Goal: Task Accomplishment & Management: Use online tool/utility

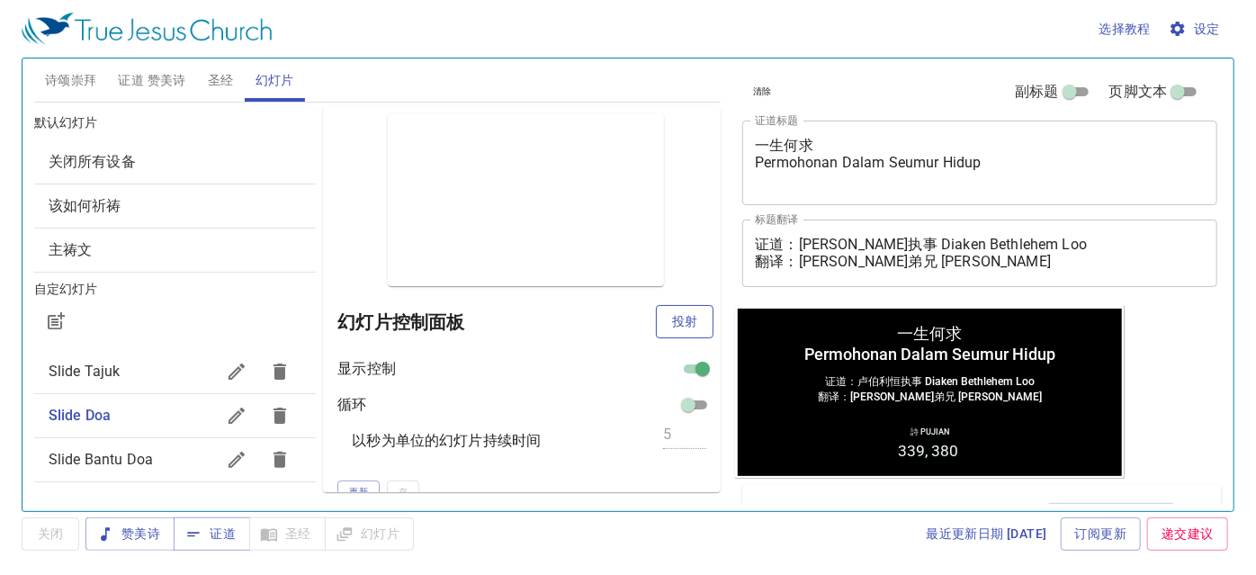
click at [670, 321] on span "投射" at bounding box center [684, 321] width 29 height 22
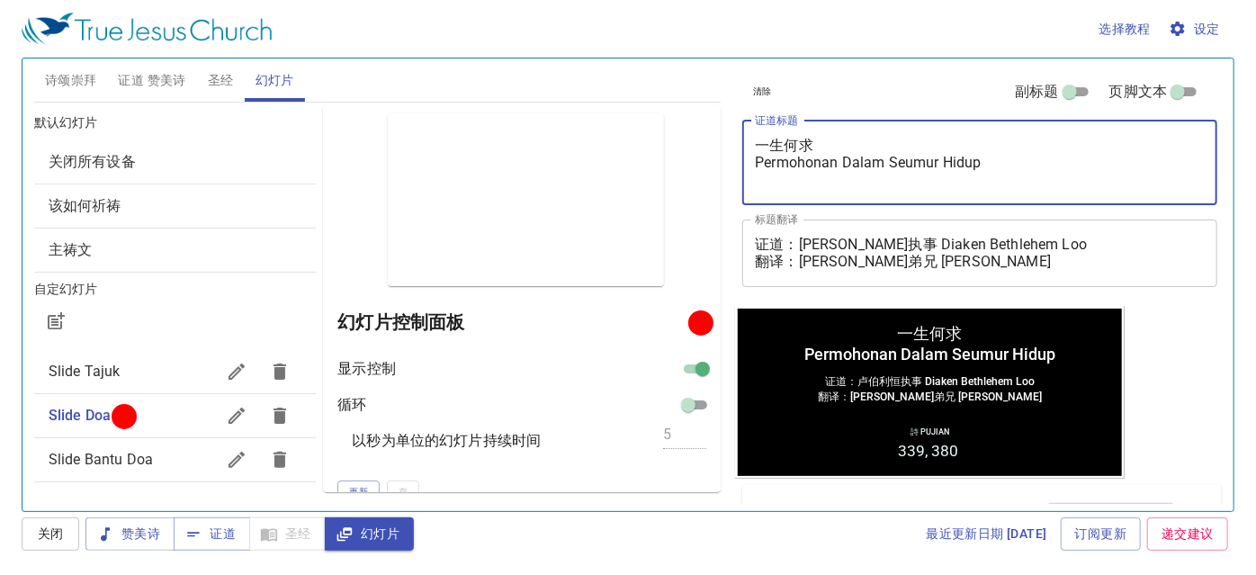
drag, startPoint x: 1015, startPoint y: 169, endPoint x: 471, endPoint y: 81, distance: 550.5
click at [471, 81] on div "诗颂崇拜 证道 赞美诗 圣经 幻灯片 诗歌搜寻 诗歌搜寻 清除 播放音频 诗颂崇拜还未选赞美诗 诗歌搜寻 诗歌搜寻 清除 播放音频 删除 339、耶稣是我一切…" at bounding box center [628, 277] width 1202 height 453
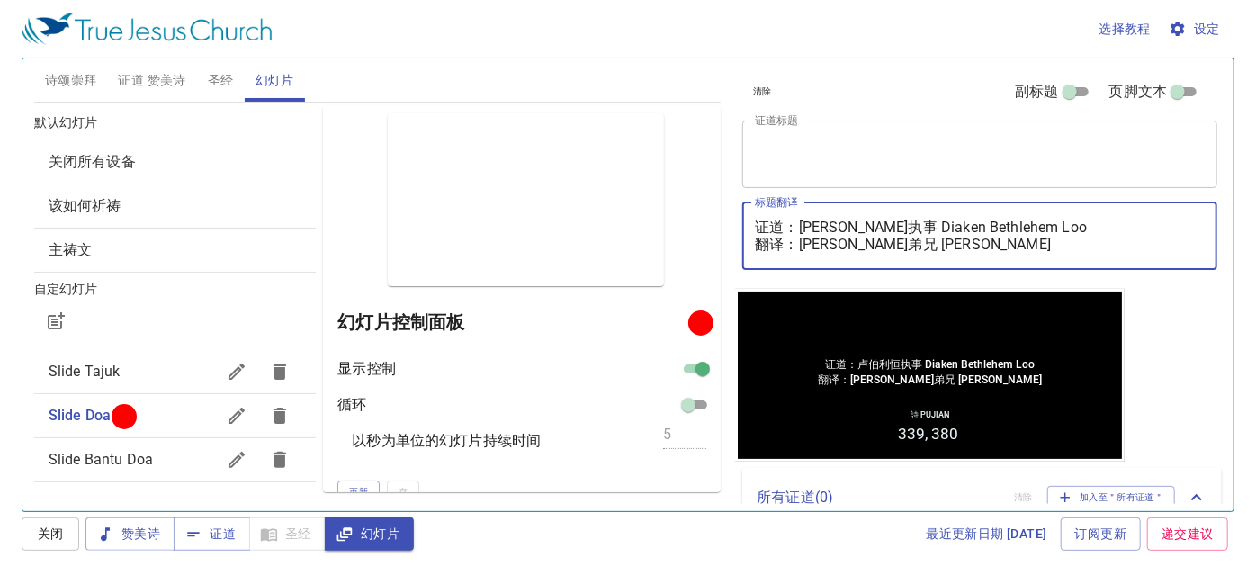
drag, startPoint x: 791, startPoint y: 243, endPoint x: 837, endPoint y: 240, distance: 46.0
click at [862, 241] on textarea "证道：卢伯利恒执事 Diaken Bethlehem Loo 翻译：麦殷敬弟兄 Saudara Alvis Mak" at bounding box center [980, 236] width 450 height 34
click at [810, 240] on textarea "证道：卢伯利恒执事 Diaken Bethlehem Loo 翻译：麦殷敬弟兄 Saudara Alvis Mak" at bounding box center [980, 236] width 450 height 34
click at [794, 244] on textarea "证道：卢伯利恒执事 Diaken Bethlehem Loo 翻译：麦殷敬弟兄 Saudara Alvis Mak" at bounding box center [980, 236] width 450 height 34
drag, startPoint x: 796, startPoint y: 243, endPoint x: 1049, endPoint y: 247, distance: 252.8
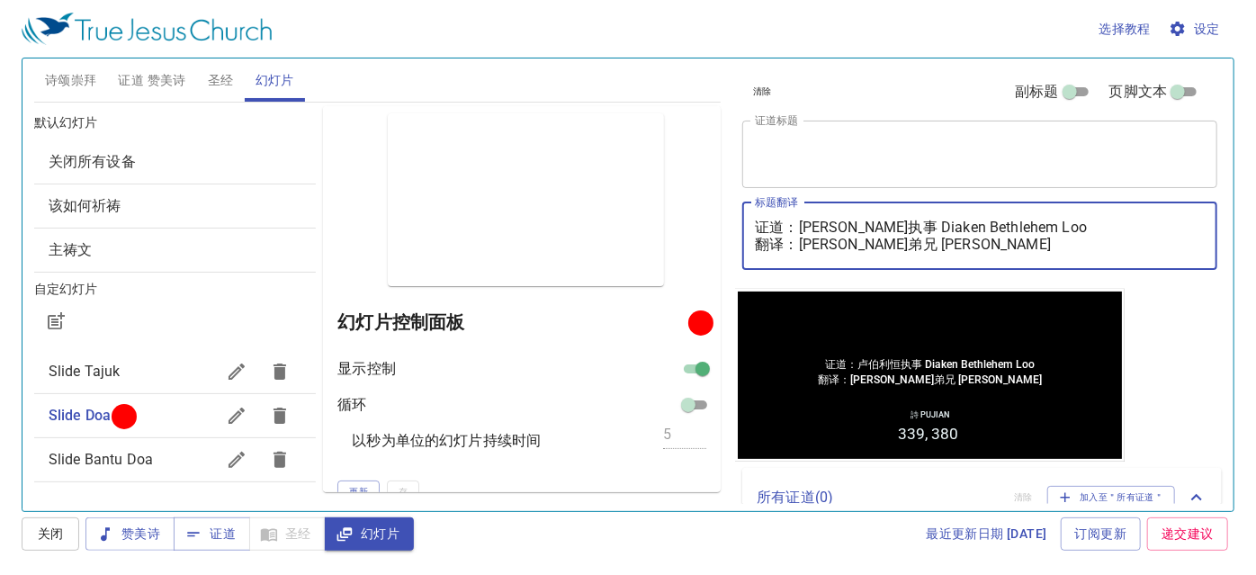
click at [1049, 247] on textarea "证道：卢伯利恒执事 Diaken Bethlehem Loo 翻译：麦殷敬弟兄 Saudara Alvis Mak" at bounding box center [980, 236] width 450 height 34
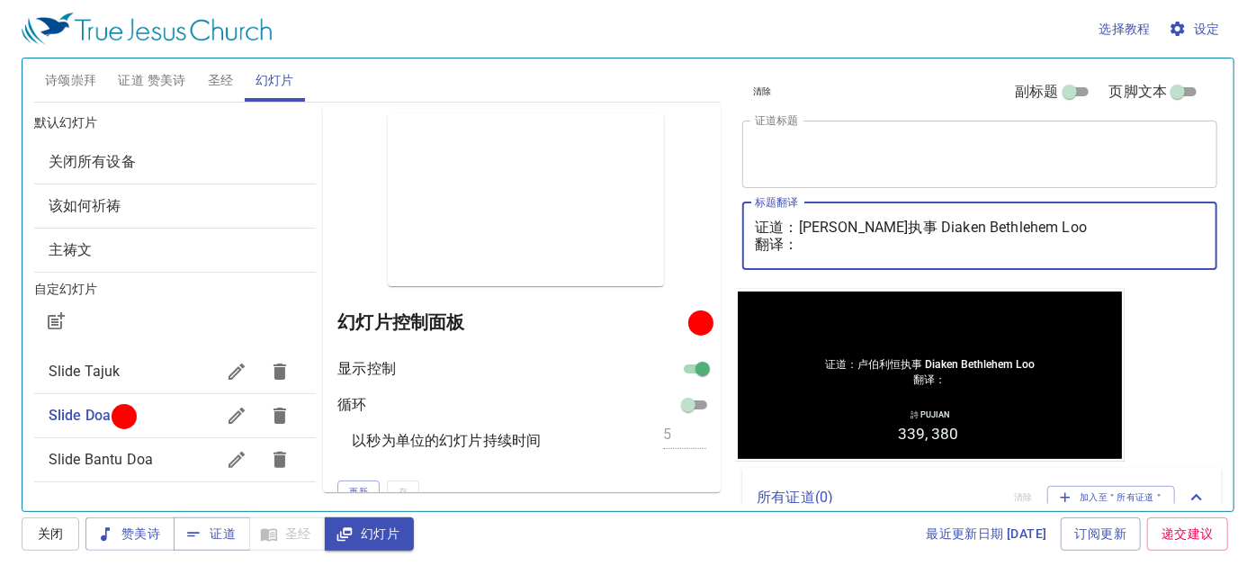
paste textarea "吴明琼姊妹 Saudari Ng Min Kiun"
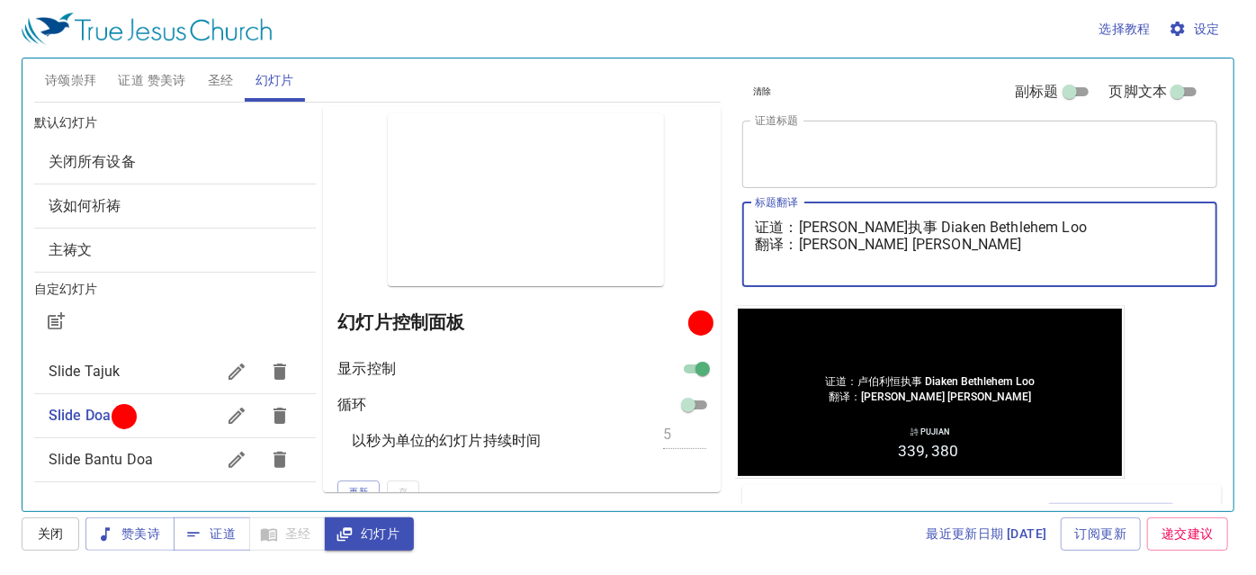
drag, startPoint x: 801, startPoint y: 226, endPoint x: 1276, endPoint y: 196, distance: 476.0
click at [1255, 196] on html "选择教程 设定 诗颂崇拜 证道 赞美诗 圣经 幻灯片 诗歌搜寻 诗歌搜寻 清除 播放音频 诗颂崇拜还未选赞美诗 诗歌搜寻 诗歌搜寻 清除 播放音频 删除 33…" at bounding box center [628, 287] width 1256 height 575
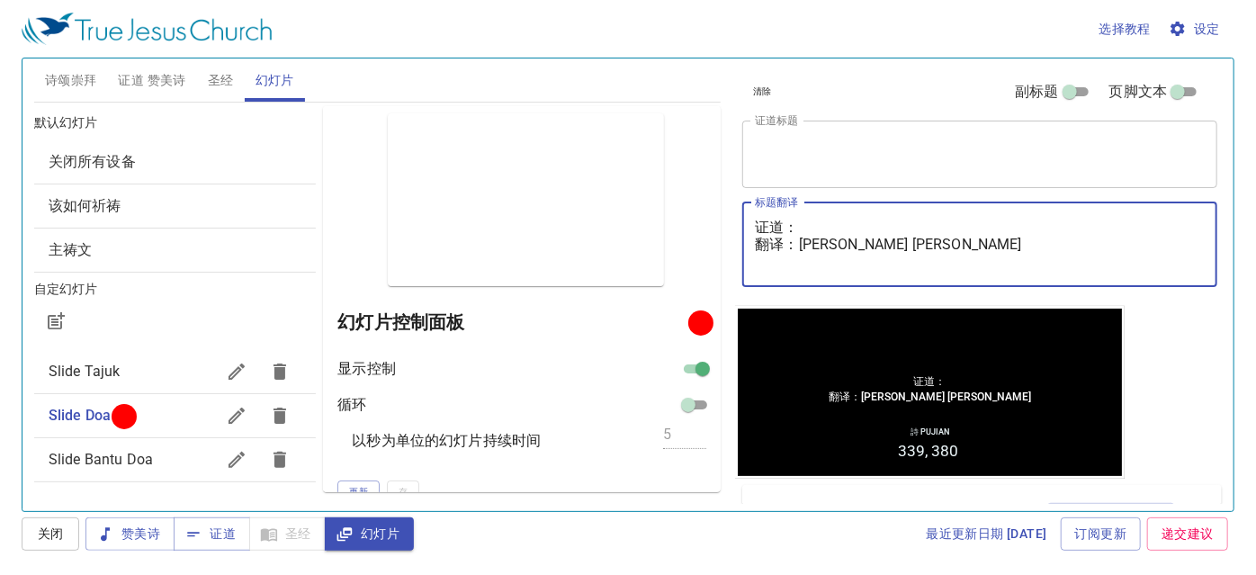
type textarea "证道： 翻译：吴明琼姊妹 Saudari Ng Min Kiun"
click at [184, 44] on img at bounding box center [147, 29] width 250 height 32
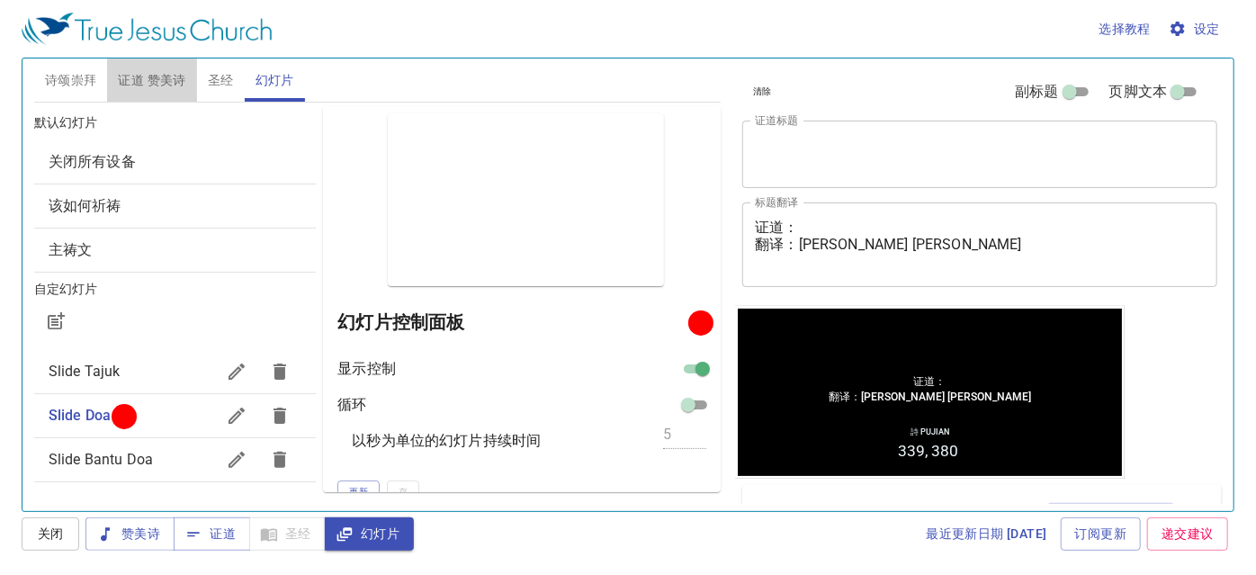
click at [174, 67] on button "证道 赞美诗" at bounding box center [151, 79] width 89 height 43
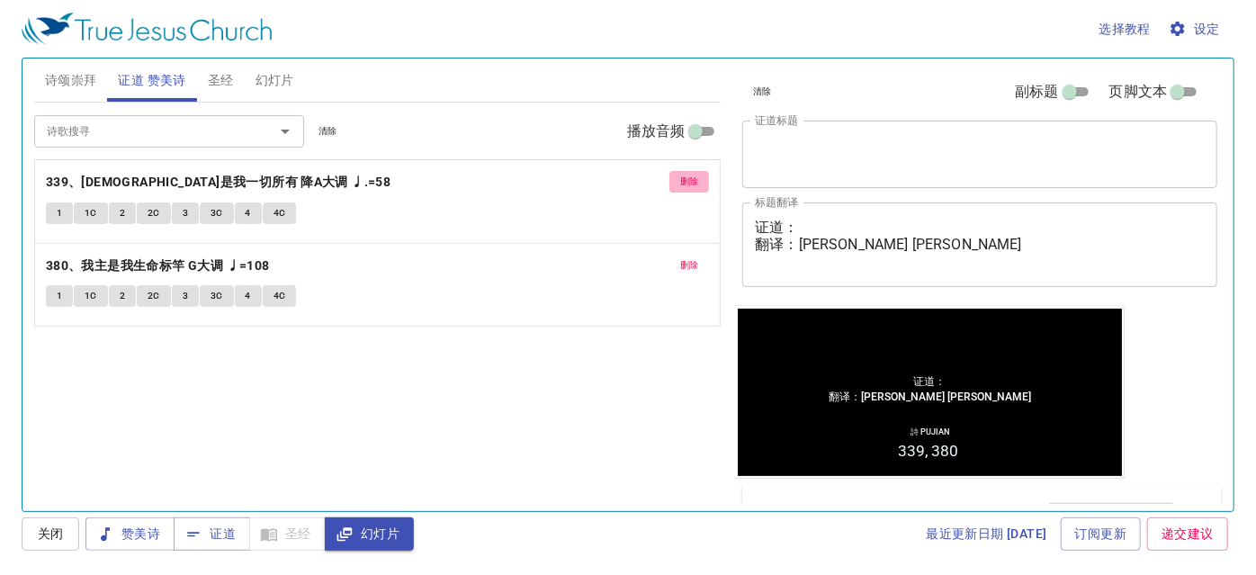
click at [703, 182] on button "删除" at bounding box center [689, 182] width 40 height 22
drag, startPoint x: 702, startPoint y: 182, endPoint x: 684, endPoint y: 182, distance: 18.0
click at [689, 255] on button "删除" at bounding box center [689, 266] width 40 height 22
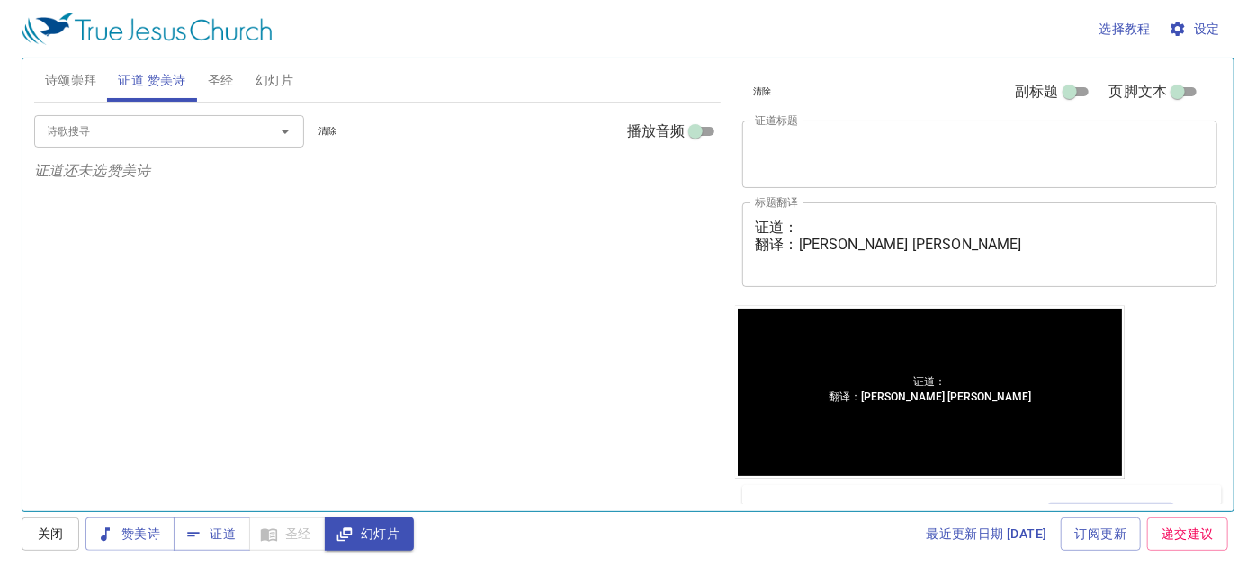
click at [242, 143] on div "诗歌搜寻" at bounding box center [169, 130] width 270 height 31
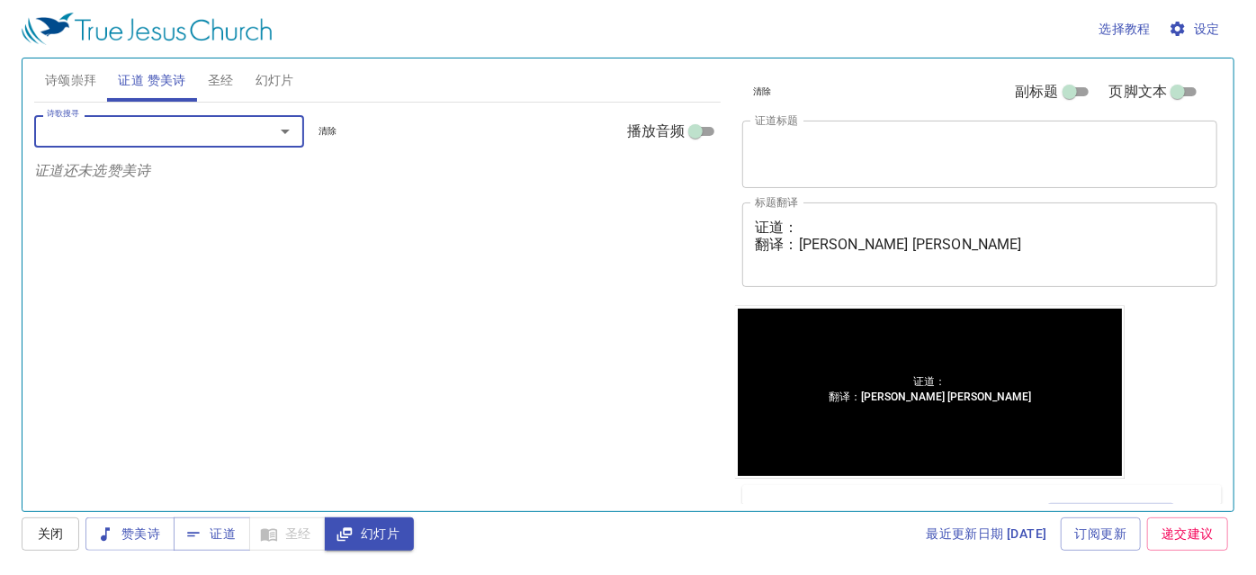
click at [789, 128] on div "x 证道标题" at bounding box center [979, 154] width 475 height 67
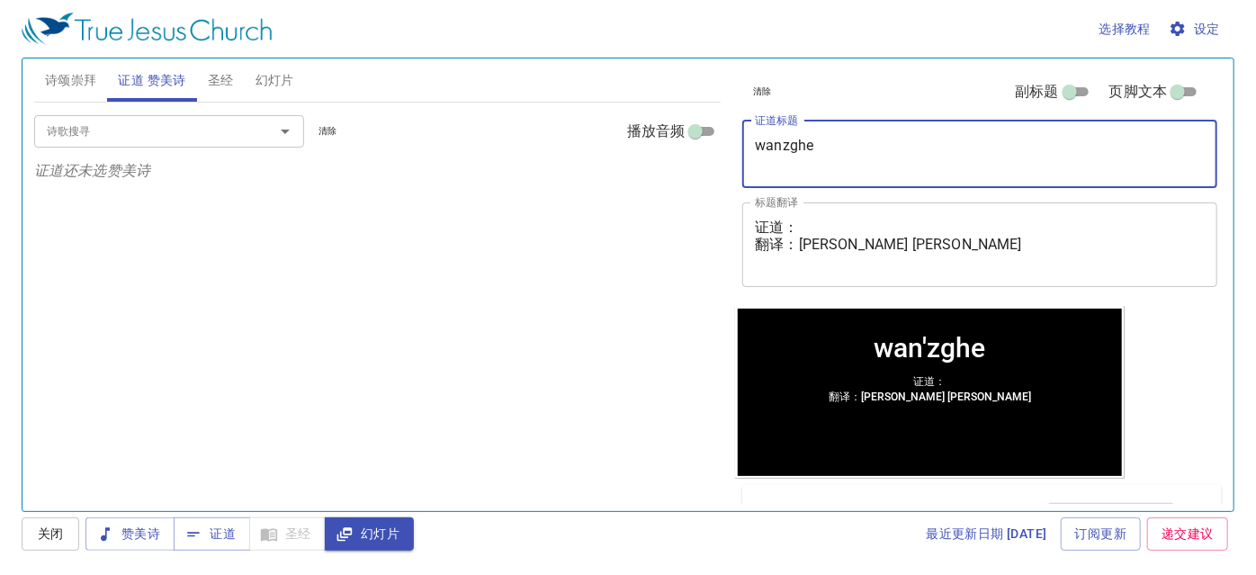
click at [916, 137] on textarea "wan'zghe" at bounding box center [980, 154] width 450 height 34
type textarea "w"
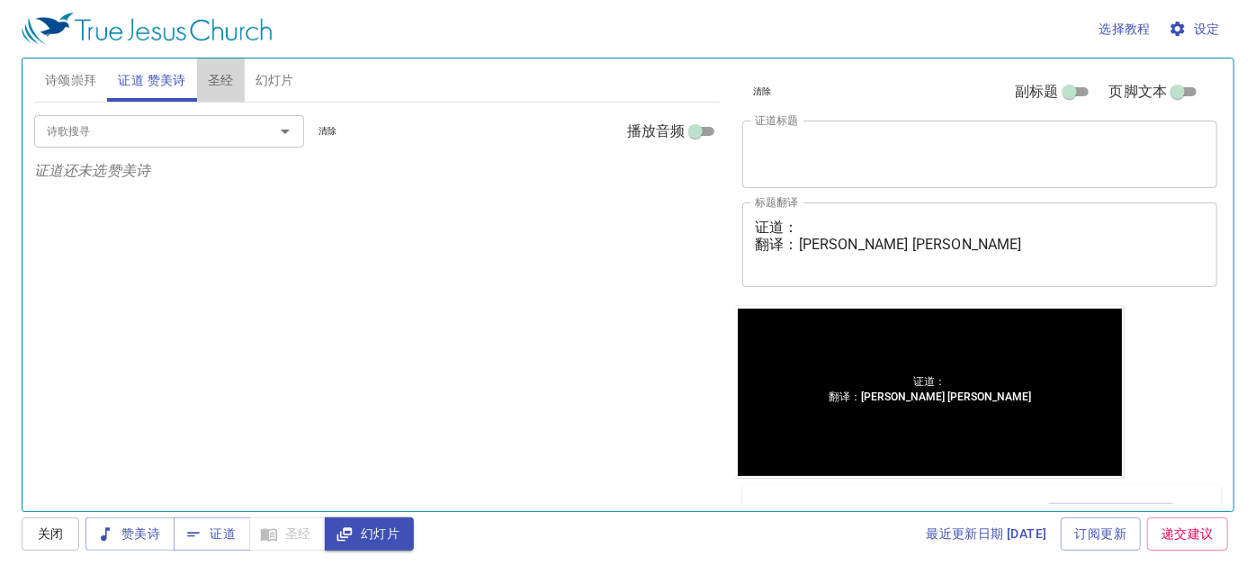
click at [211, 71] on span "圣经" at bounding box center [221, 80] width 26 height 22
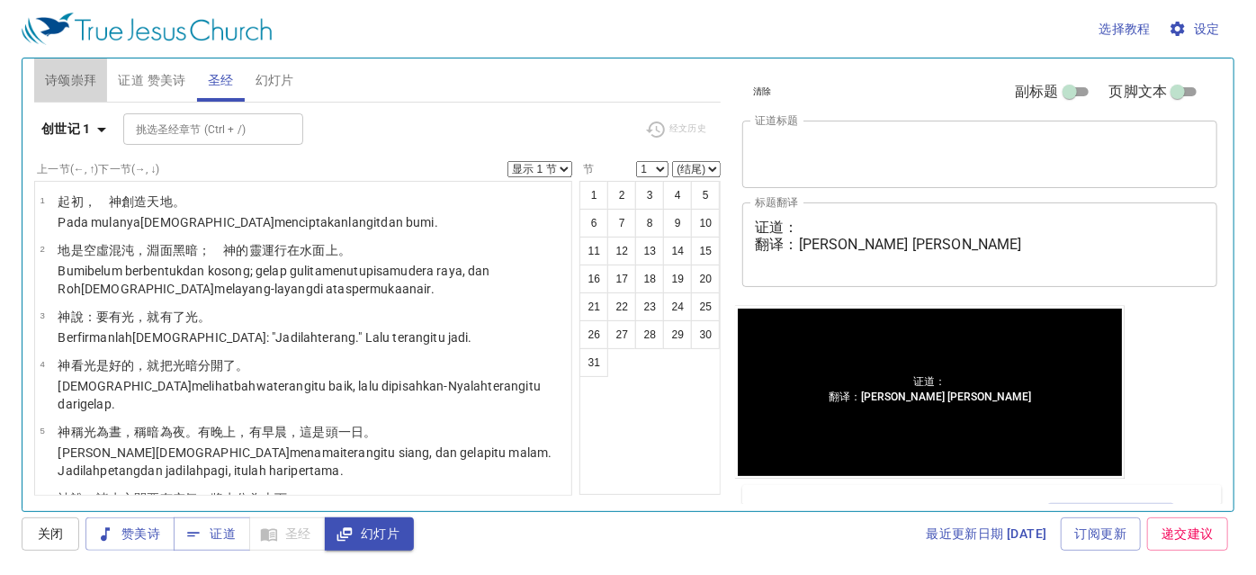
click at [94, 85] on span "诗颂崇拜" at bounding box center [71, 80] width 52 height 22
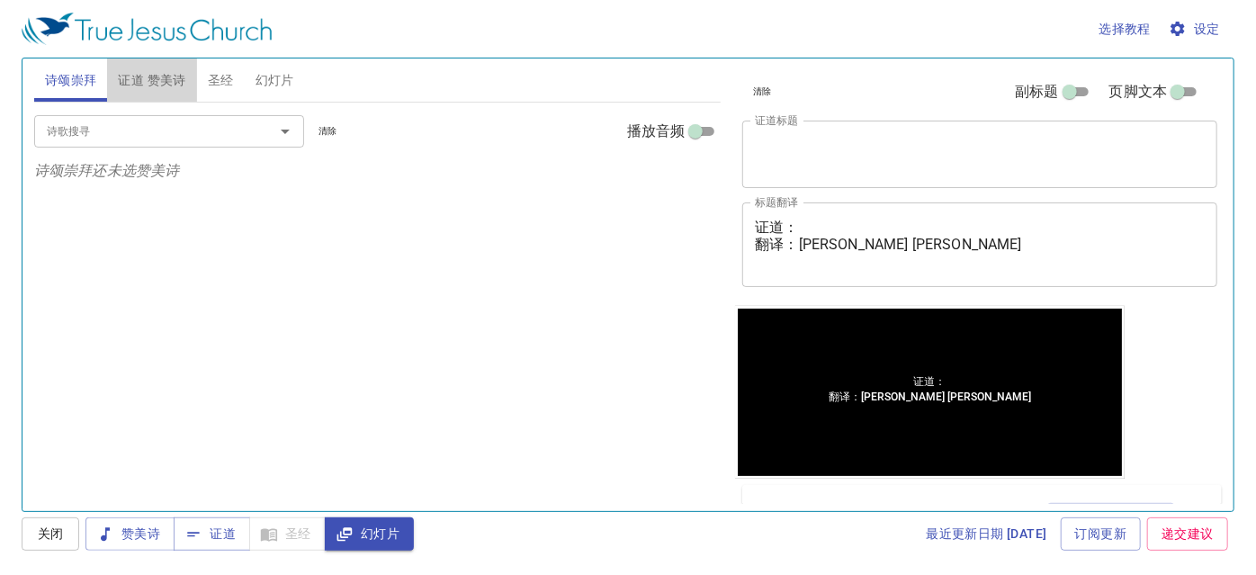
click at [131, 81] on span "证道 赞美诗" at bounding box center [151, 80] width 67 height 22
click at [219, 90] on span "圣经" at bounding box center [221, 80] width 26 height 22
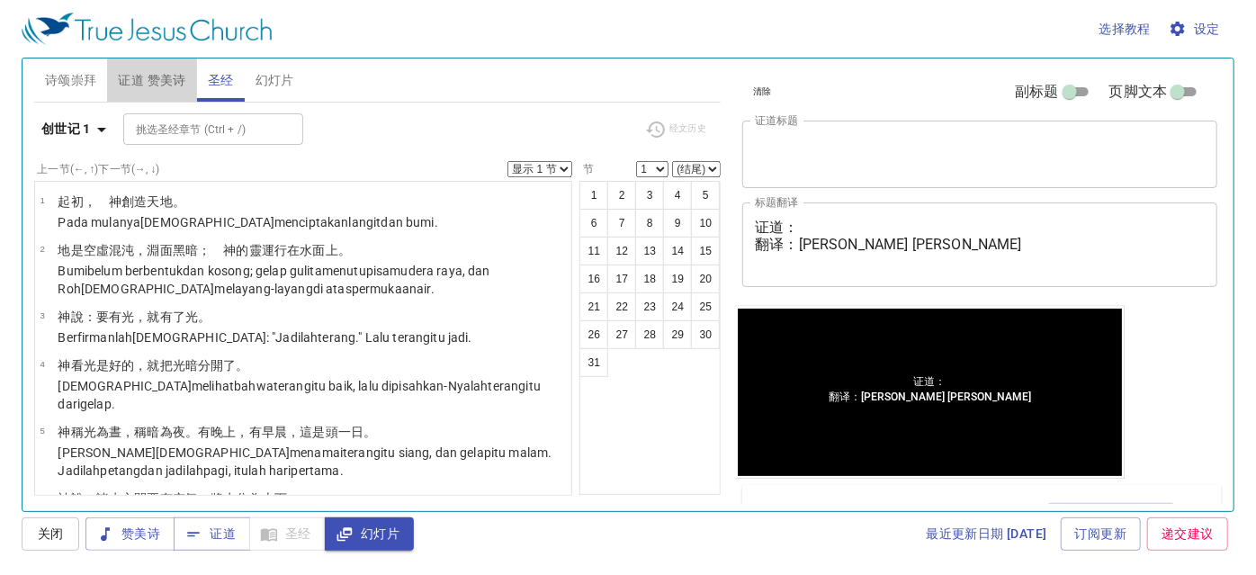
click at [160, 81] on span "证道 赞美诗" at bounding box center [151, 80] width 67 height 22
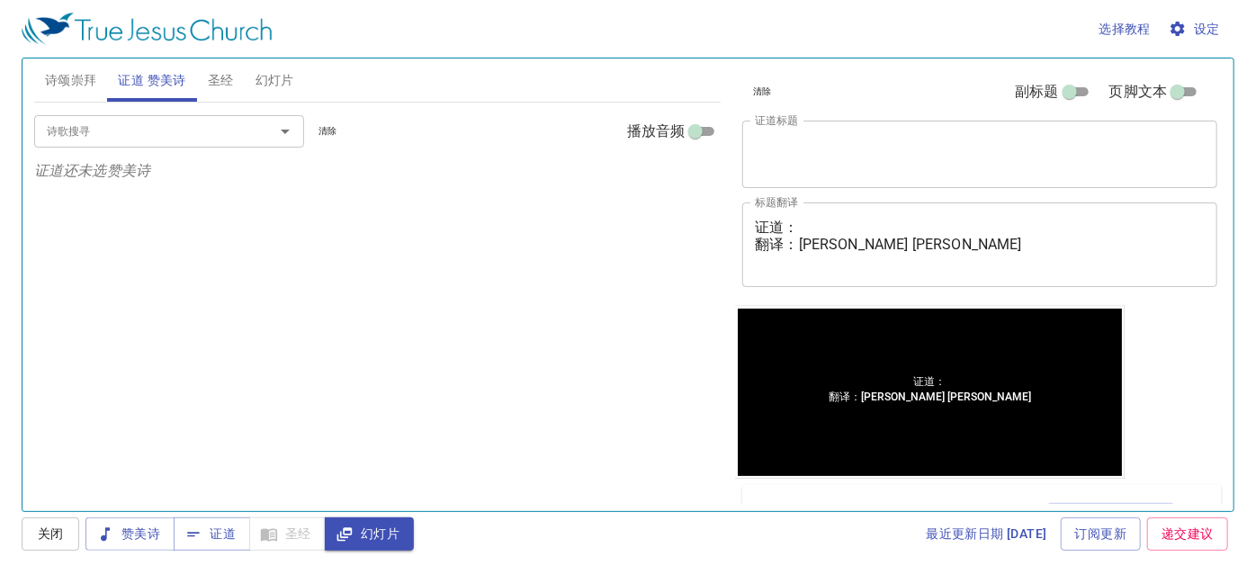
click at [162, 125] on input "诗歌搜寻" at bounding box center [143, 131] width 206 height 21
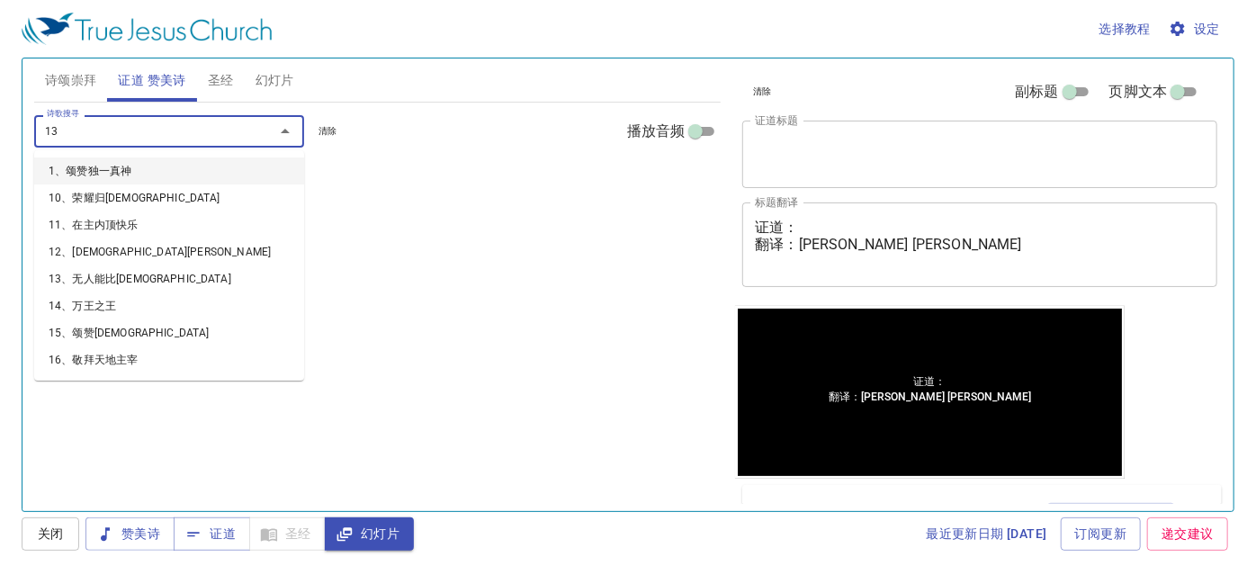
type input "131"
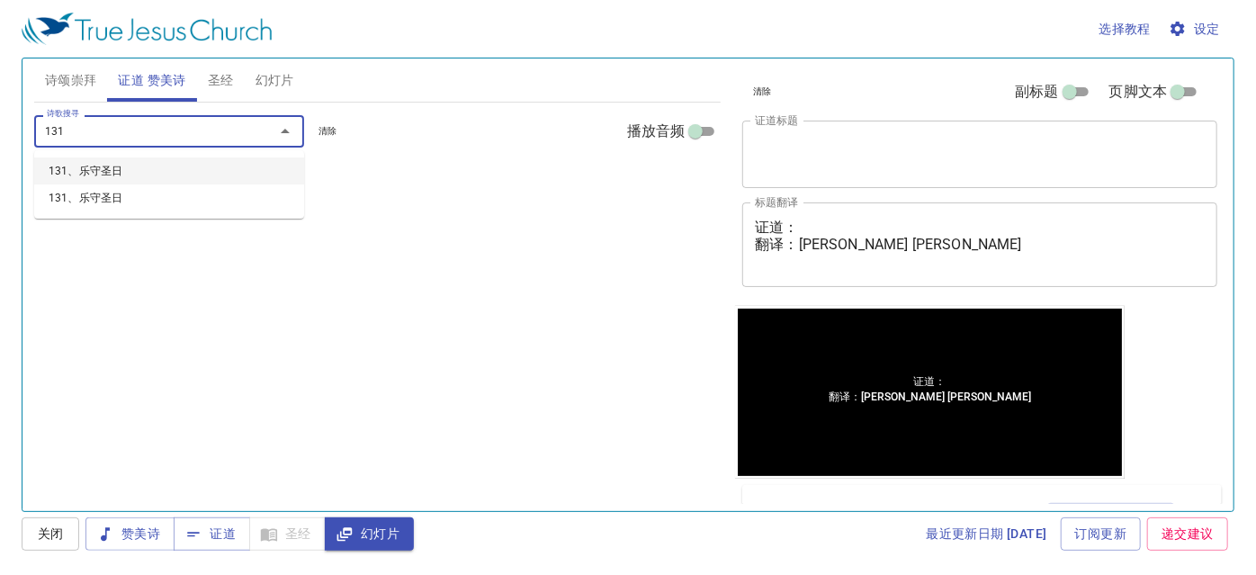
click at [190, 176] on li "131、乐守圣日" at bounding box center [169, 170] width 270 height 27
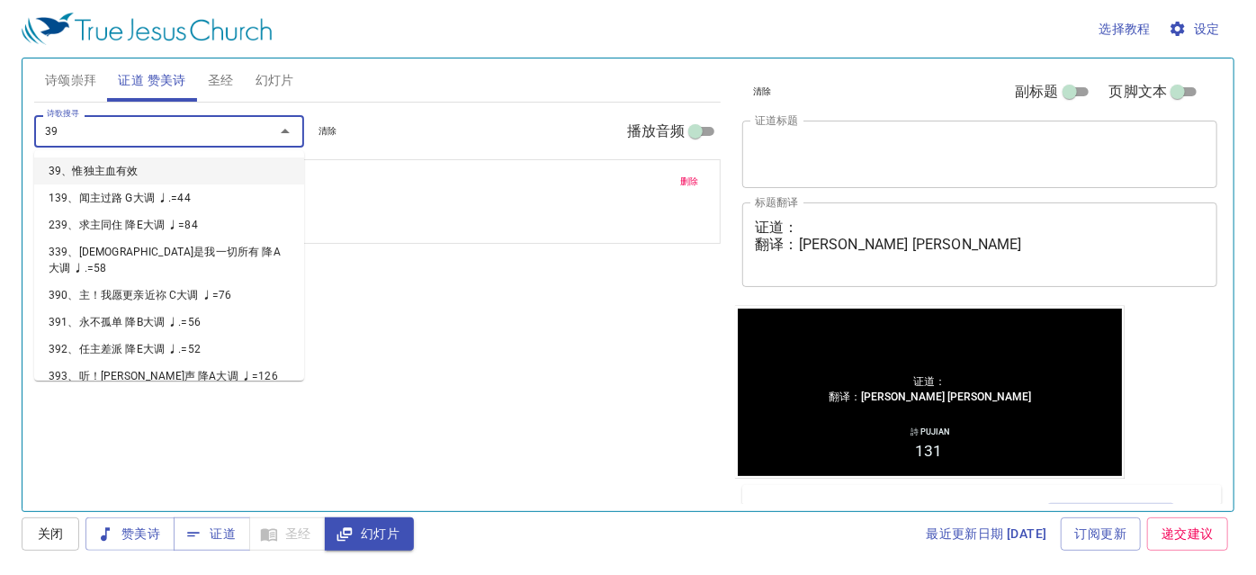
type input "397"
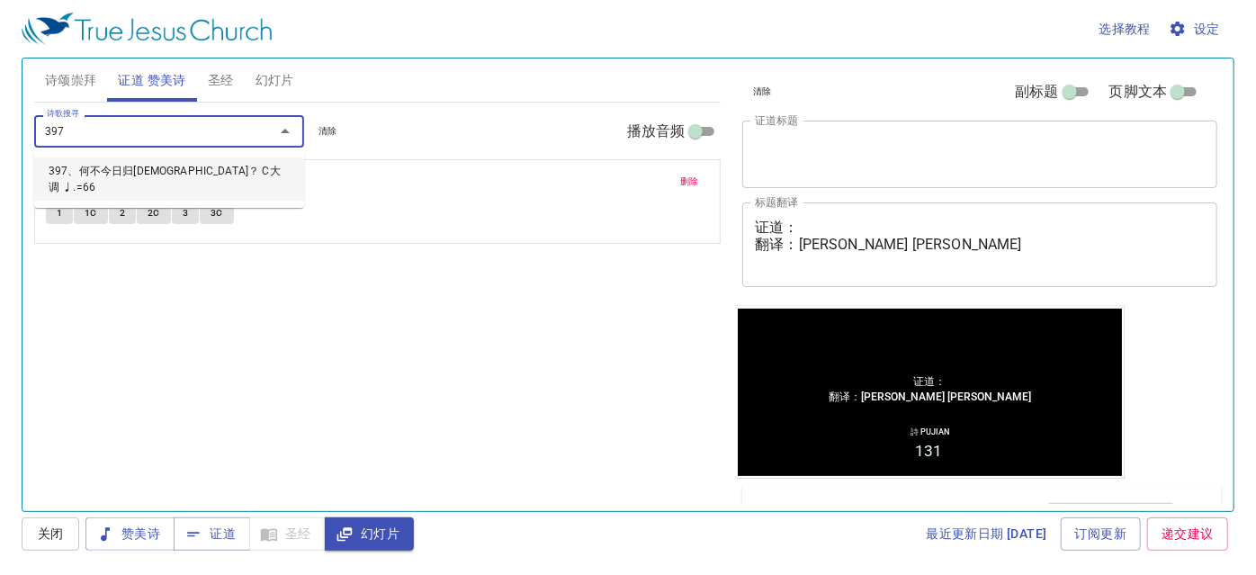
click at [196, 167] on li "397、何不今日归耶稣？ C大调 ♩.=66" at bounding box center [169, 178] width 270 height 43
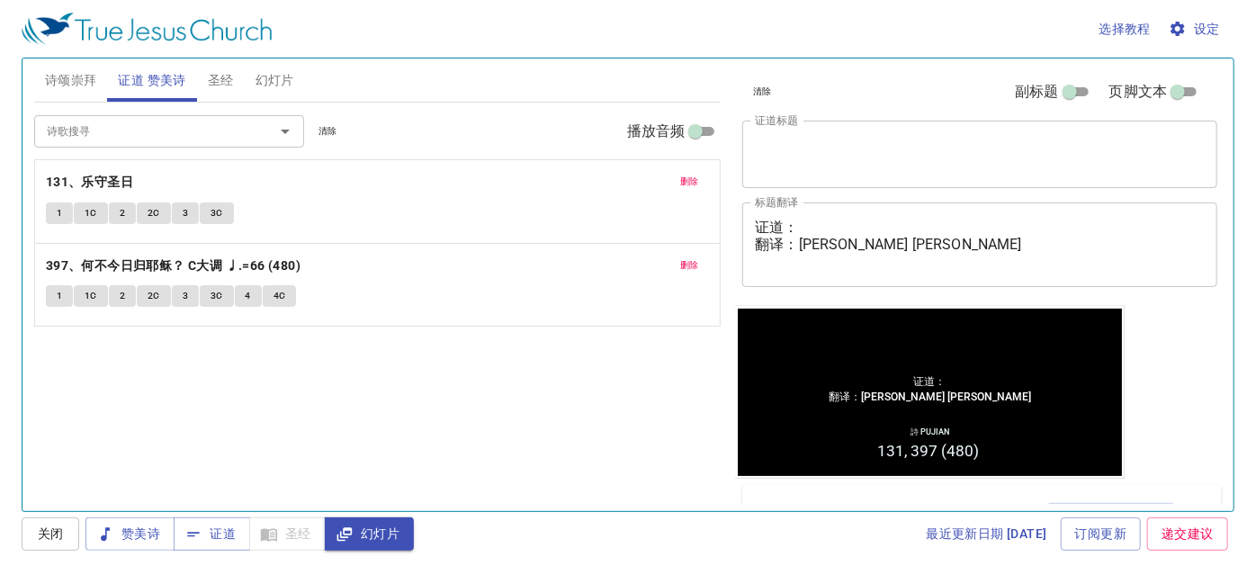
click at [835, 136] on div "x 证道标题" at bounding box center [979, 154] width 475 height 67
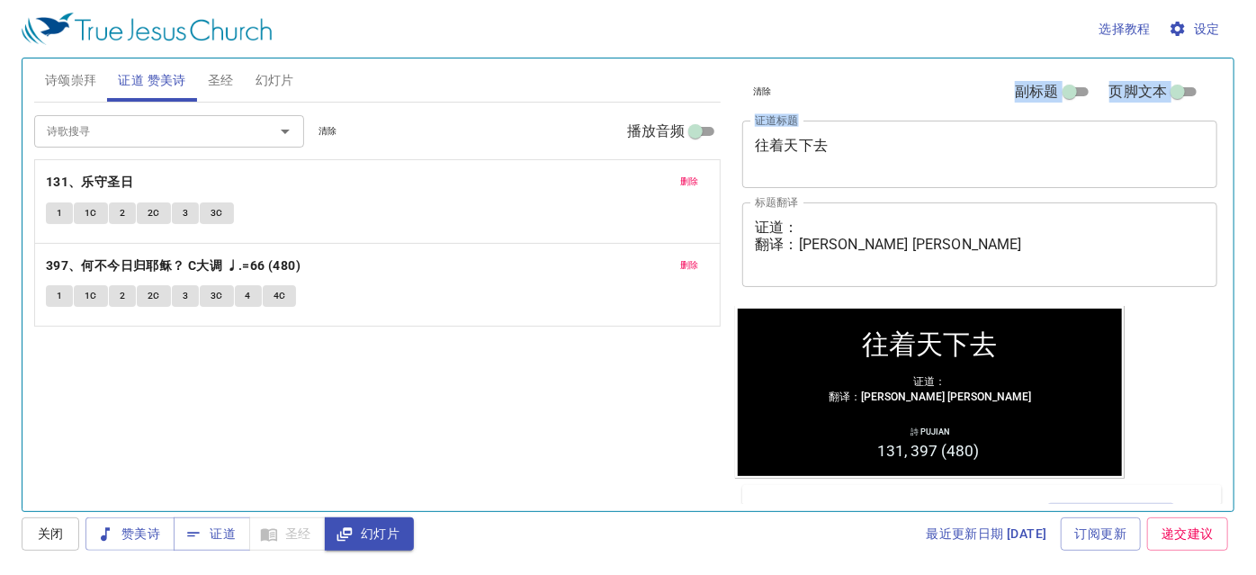
drag, startPoint x: 851, startPoint y: 139, endPoint x: 695, endPoint y: 165, distance: 157.7
click at [695, 165] on div "诗颂崇拜 证道 赞美诗 圣经 幻灯片 诗歌搜寻 诗歌搜寻 清除 播放音频 诗颂崇拜还未选赞美诗 诗歌搜寻 诗歌搜寻 清除 播放音频 删除 131、乐守圣日 1…" at bounding box center [628, 277] width 1202 height 453
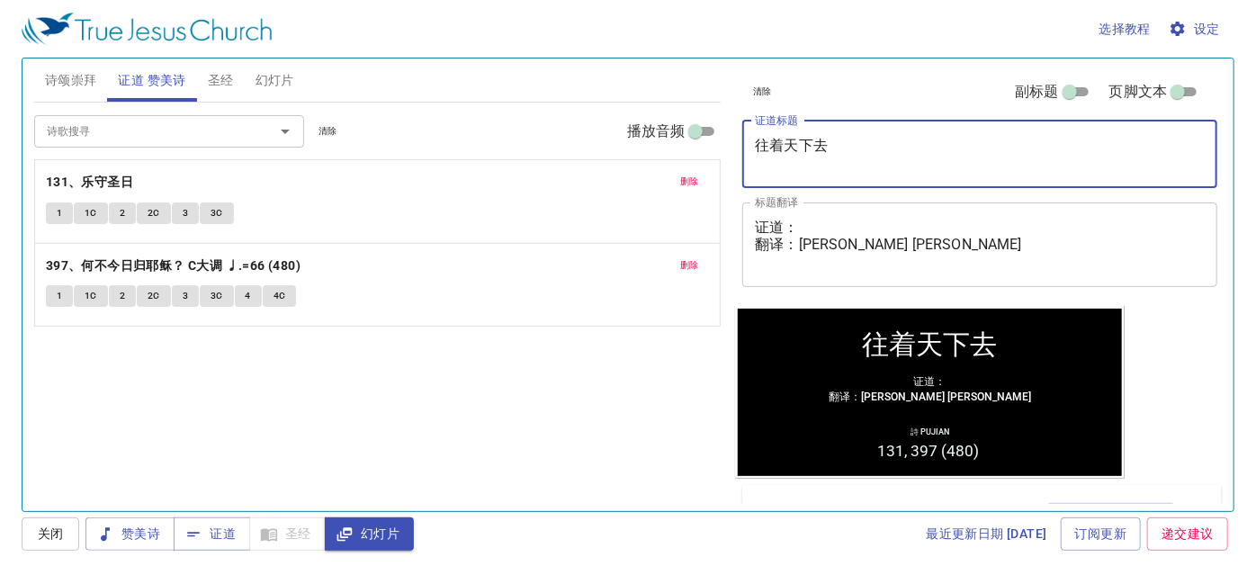
drag, startPoint x: 847, startPoint y: 150, endPoint x: 855, endPoint y: 144, distance: 10.3
click at [849, 151] on textarea "往着天下去" at bounding box center [980, 154] width 450 height 34
drag, startPoint x: 856, startPoint y: 143, endPoint x: 713, endPoint y: 130, distance: 143.7
click at [646, 157] on div "诗颂崇拜 证道 赞美诗 圣经 幻灯片 诗歌搜寻 诗歌搜寻 清除 播放音频 诗颂崇拜还未选赞美诗 诗歌搜寻 诗歌搜寻 清除 播放音频 删除 131、乐守圣日 1…" at bounding box center [628, 277] width 1202 height 453
click at [830, 157] on textarea "往着天下去" at bounding box center [980, 154] width 450 height 34
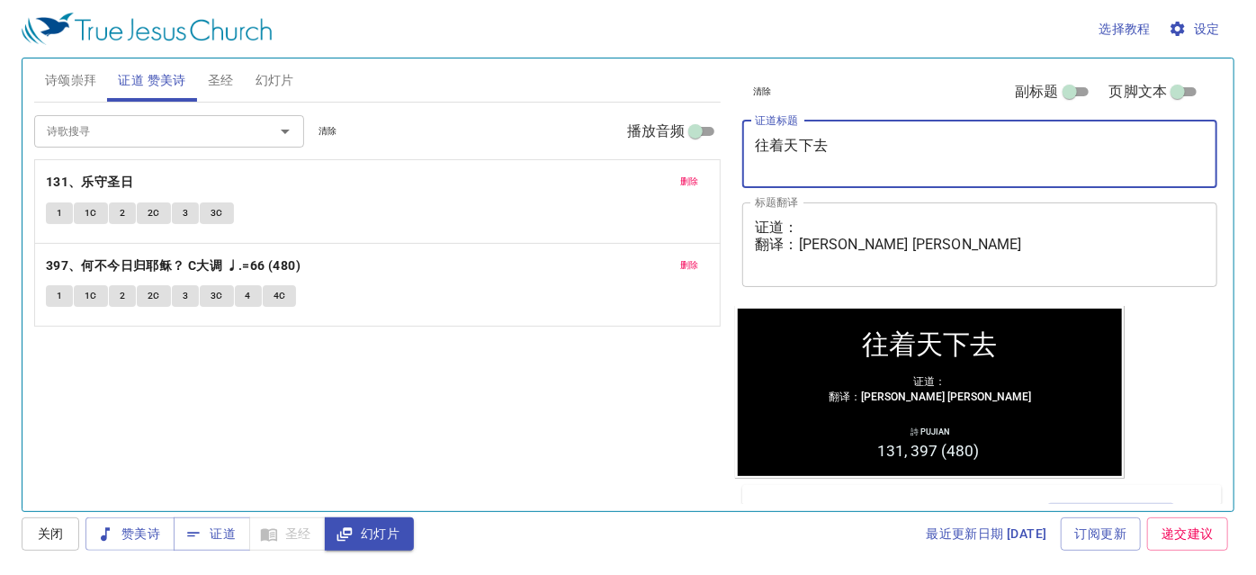
click at [825, 147] on textarea "往着天下去" at bounding box center [980, 154] width 450 height 34
click at [761, 143] on textarea "往着天下去" at bounding box center [980, 154] width 450 height 34
drag, startPoint x: 763, startPoint y: 142, endPoint x: 854, endPoint y: 117, distance: 94.3
click at [896, 144] on textarea "往着天下去" at bounding box center [980, 154] width 450 height 34
type textarea "往"
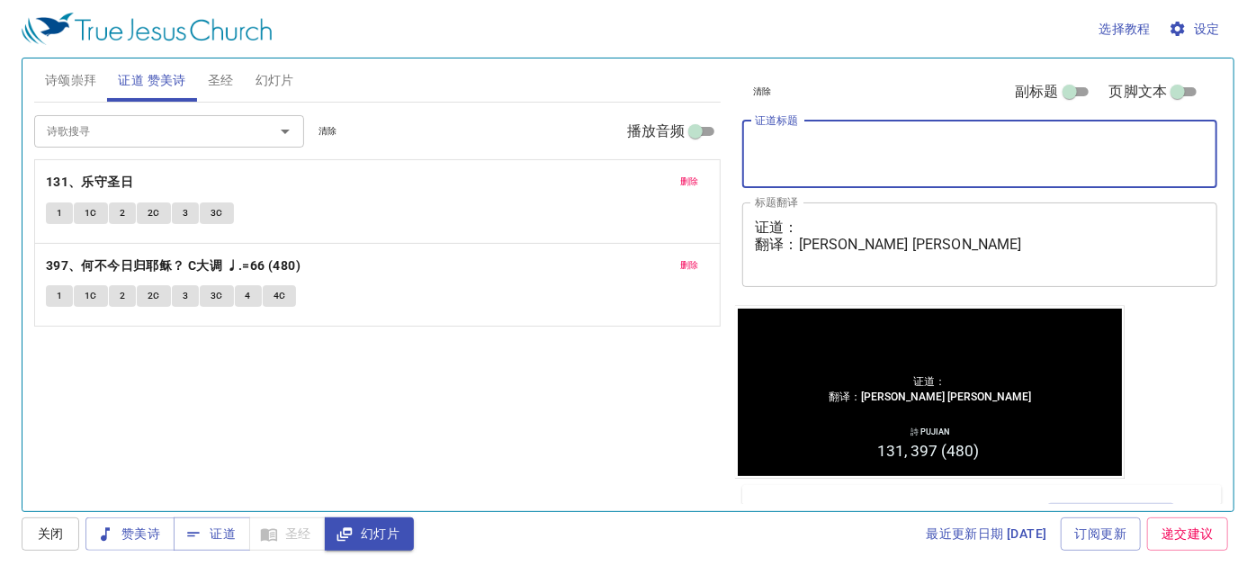
click at [79, 67] on button "诗颂崇拜" at bounding box center [71, 79] width 74 height 43
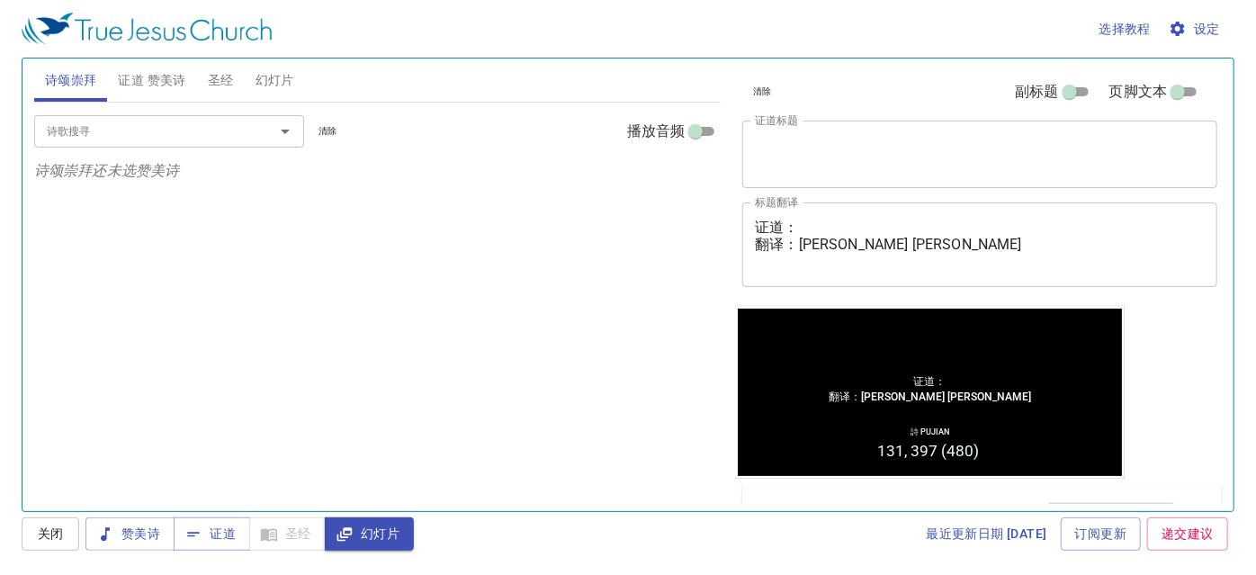
click at [816, 136] on div "x 证道标题" at bounding box center [979, 154] width 475 height 67
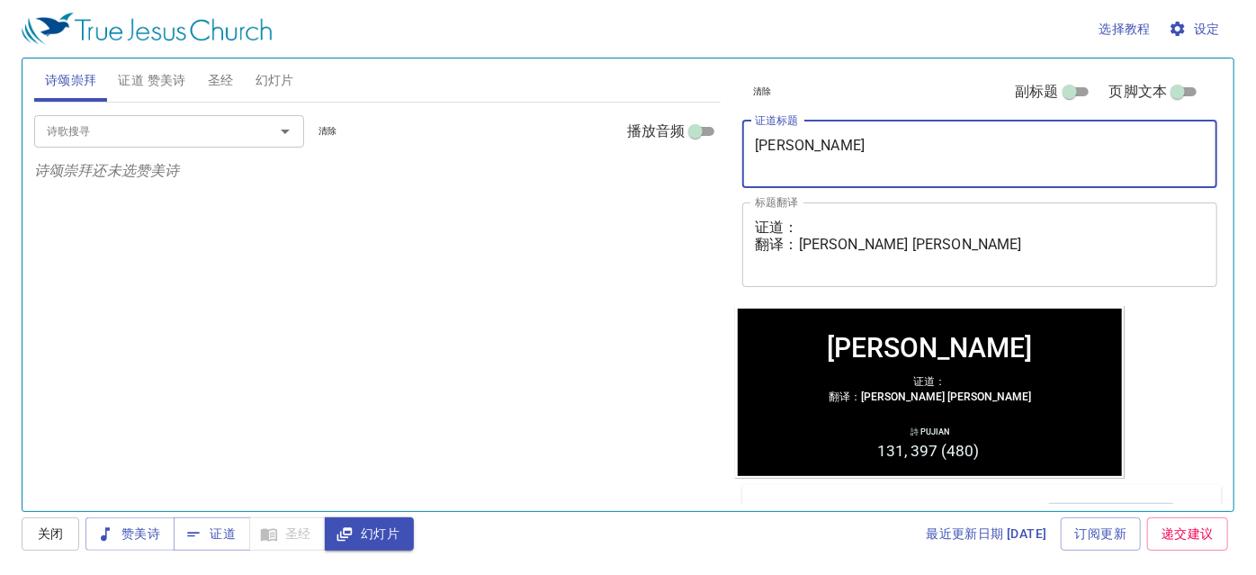
type textarea "往"
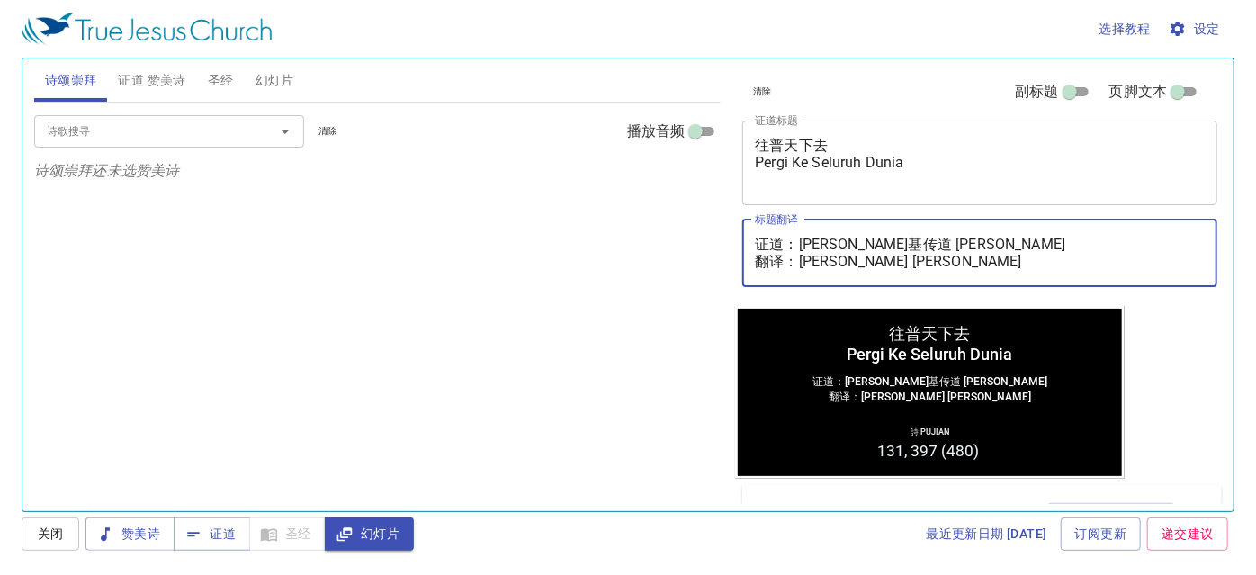
type textarea "证道：[PERSON_NAME]基传道 [PERSON_NAME] 翻译：[PERSON_NAME] [PERSON_NAME]"
click at [789, 182] on textarea "往普天下去 Pergi Ke Seluruh Dunia" at bounding box center [980, 162] width 450 height 51
click at [766, 171] on textarea "往普天下去 Pergi Ke Seluruh Dunia" at bounding box center [980, 162] width 450 height 51
click at [770, 176] on textarea "往普天下去 Pergi Ke Seluruh Dunia" at bounding box center [980, 162] width 450 height 51
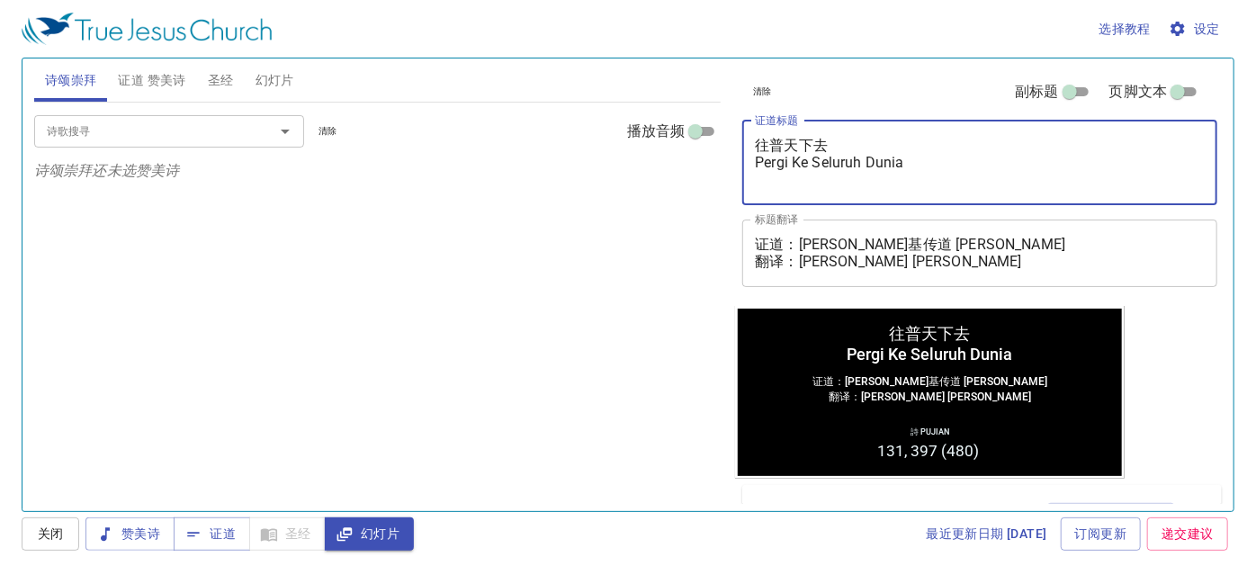
click at [908, 164] on textarea "往普天下去 Pergi Ke Seluruh Dunia" at bounding box center [980, 162] width 450 height 51
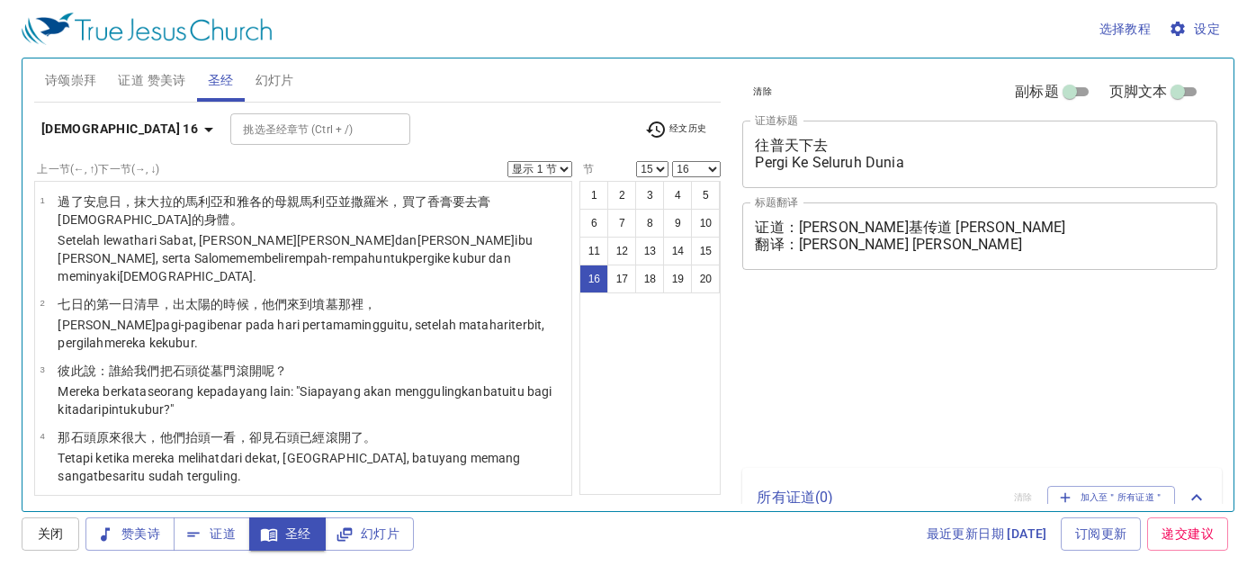
select select "15"
select select "16"
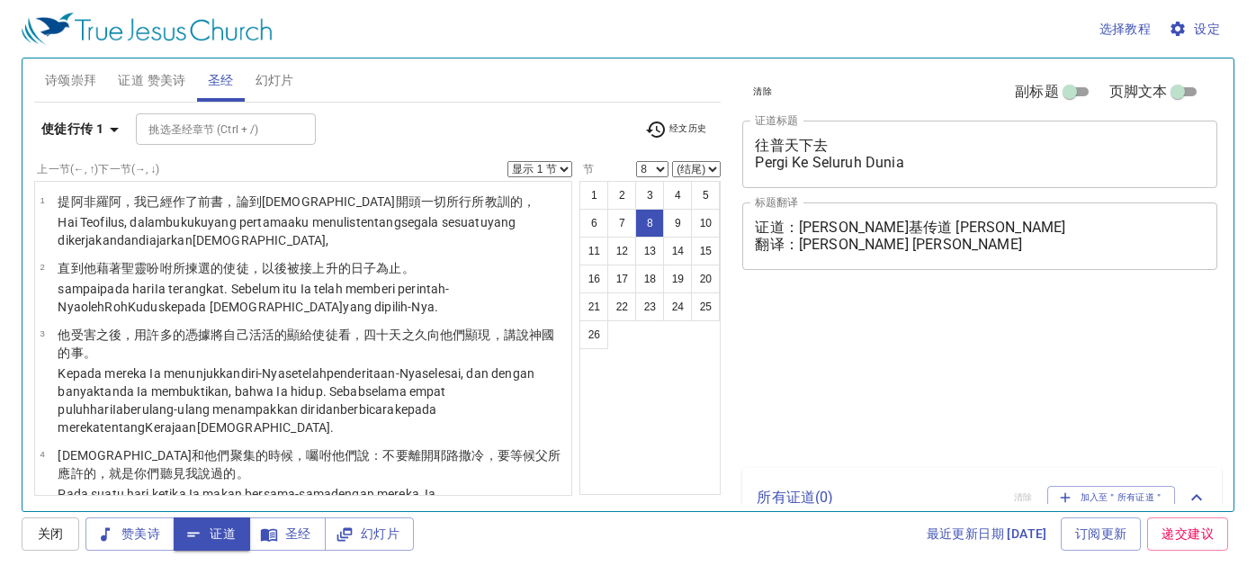
select select "8"
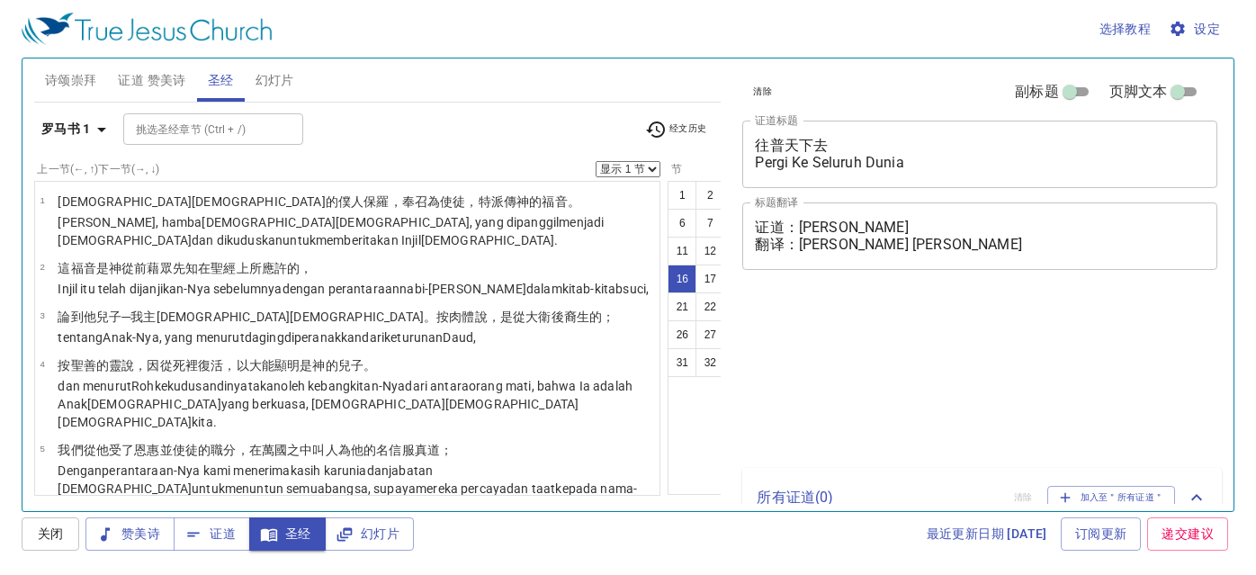
select select "16"
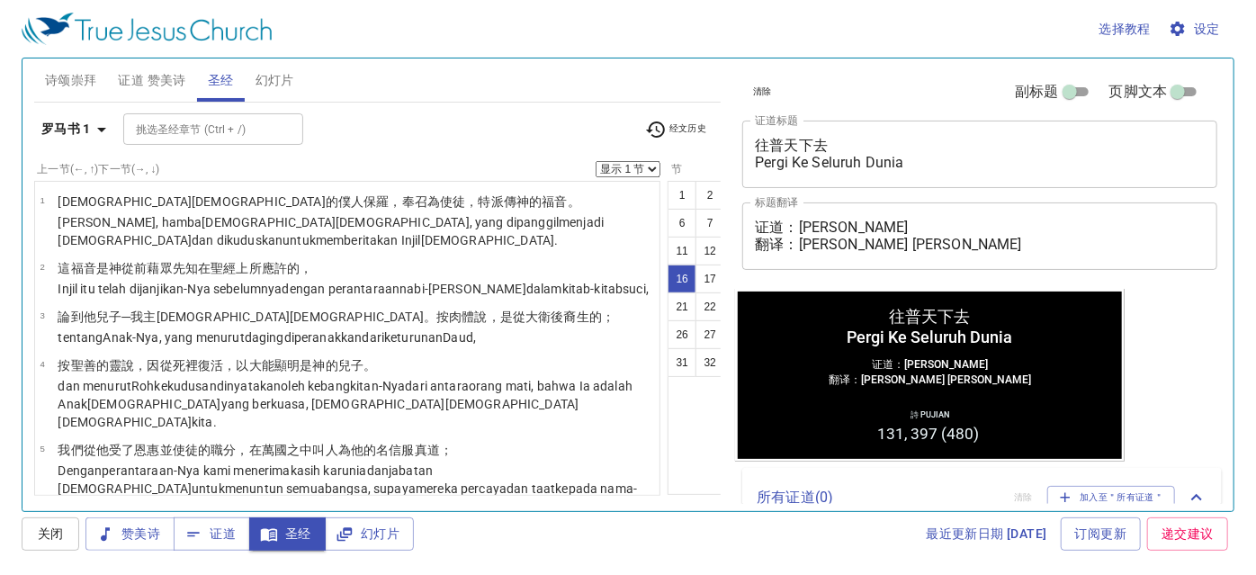
scroll to position [963, 0]
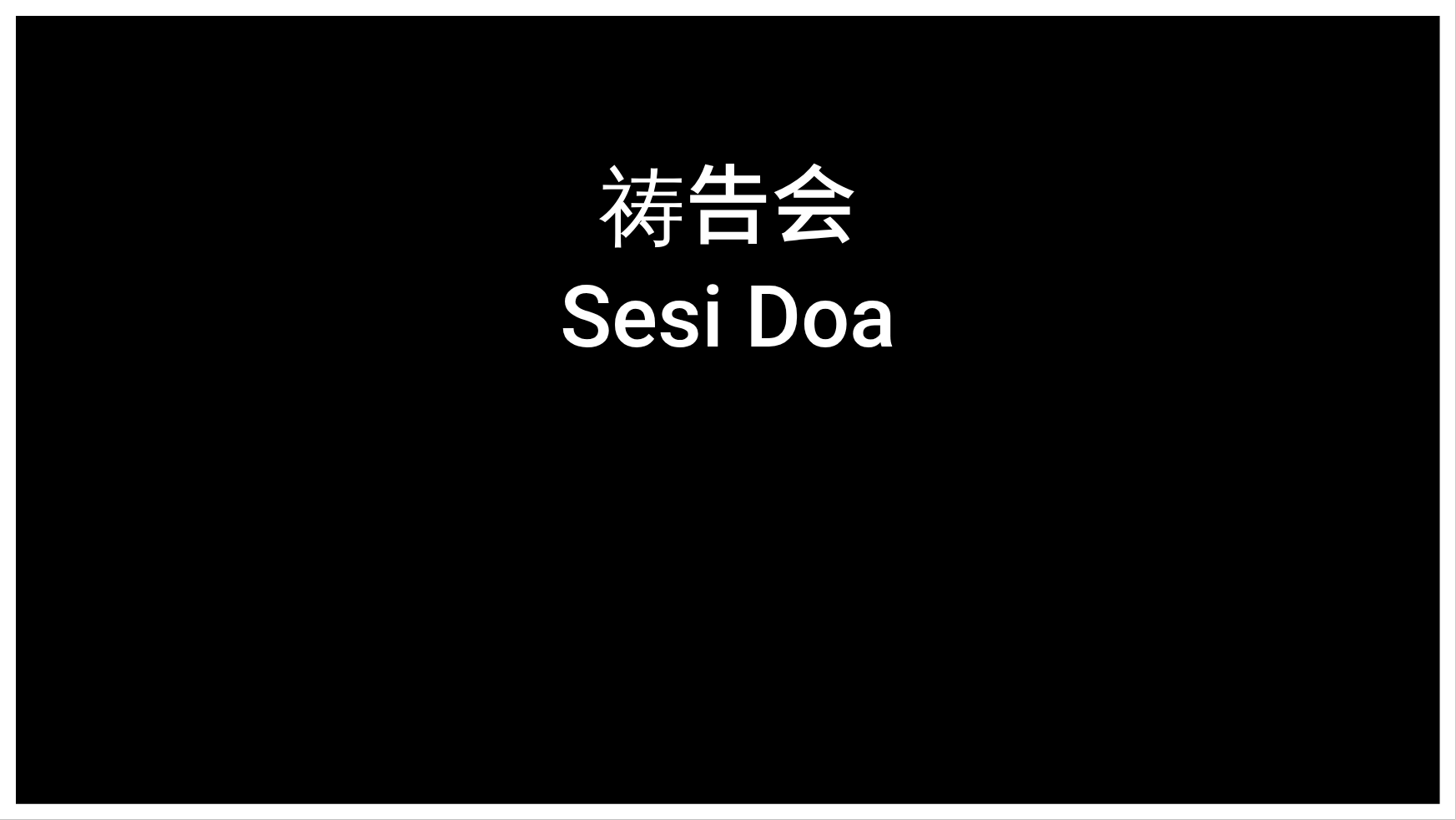
click at [3, 0] on html "祷告会 Sesi Doa 祷告会 Sesi Doa 詩頌崇拜 詩頌崇拜 Pujian Awal Pujian Awal 箴言 Amsal 10:22-32 箴…" at bounding box center [728, 3] width 1456 height 6
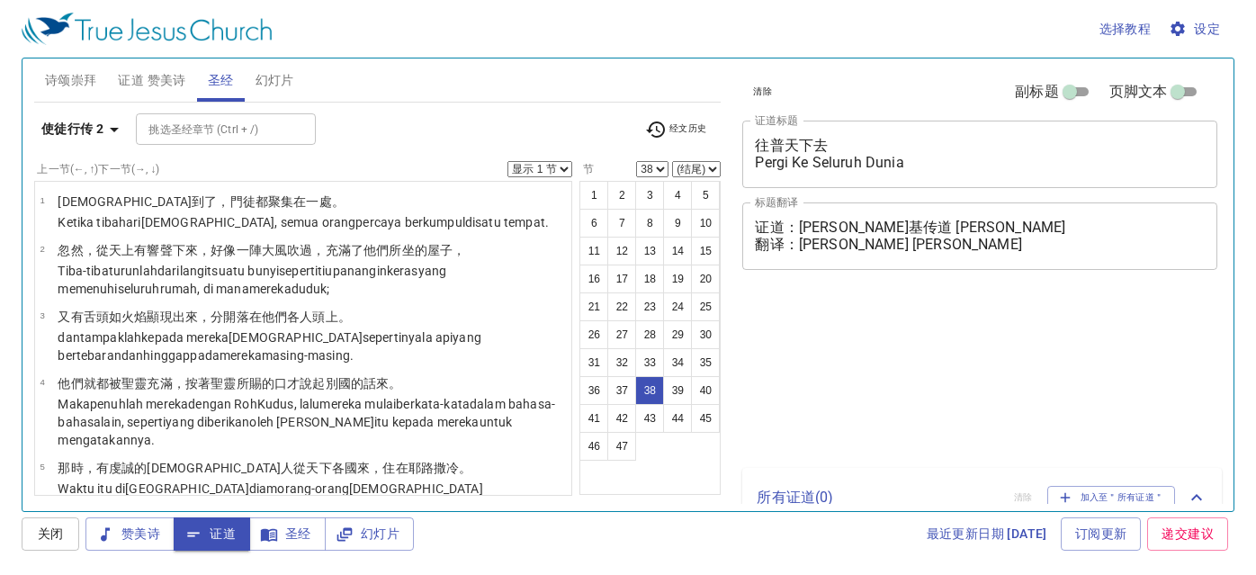
select select "38"
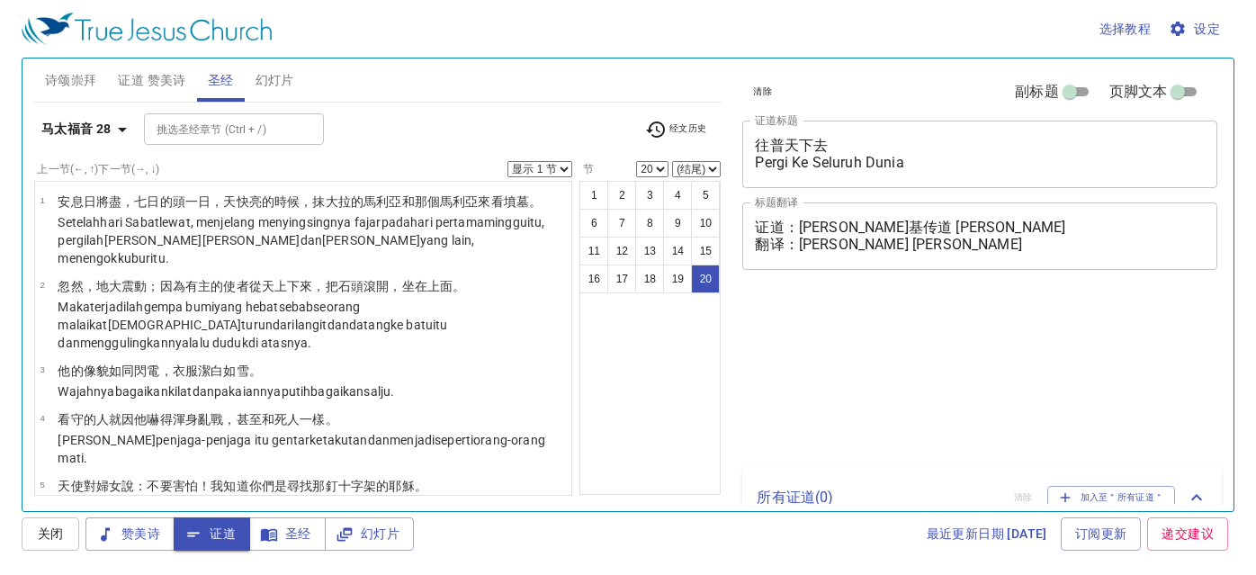
select select "20"
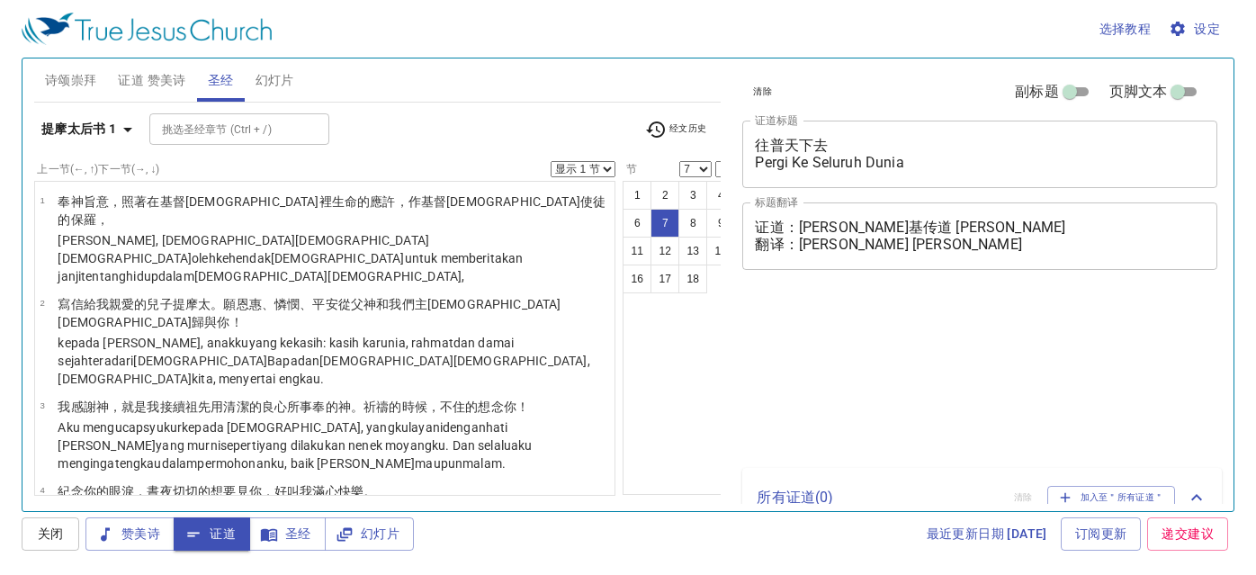
select select "7"
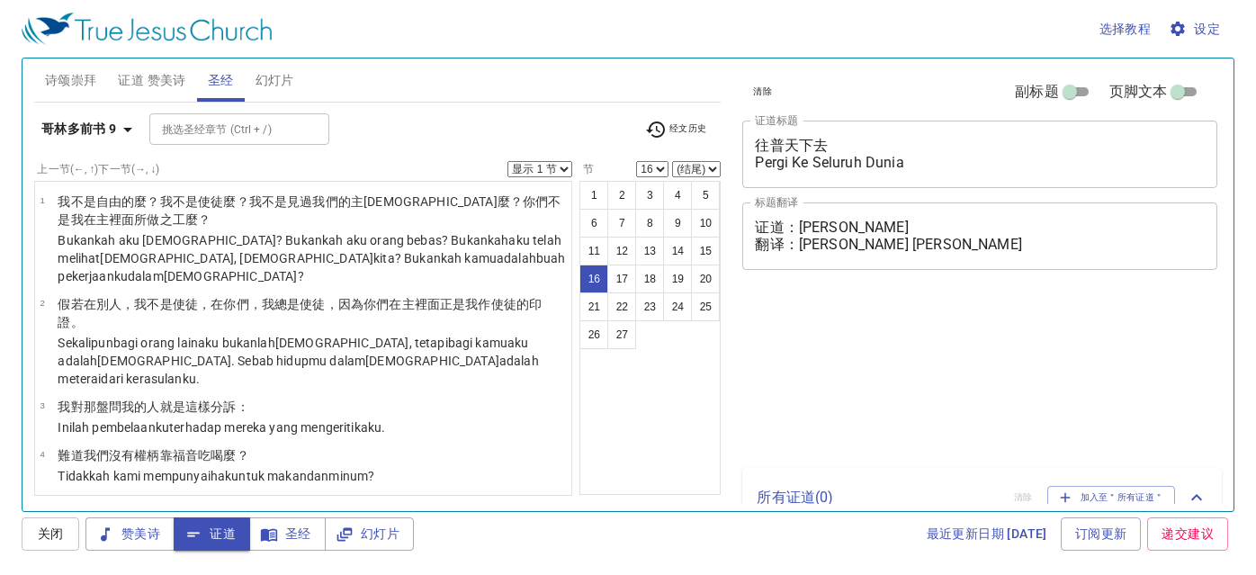
select select "16"
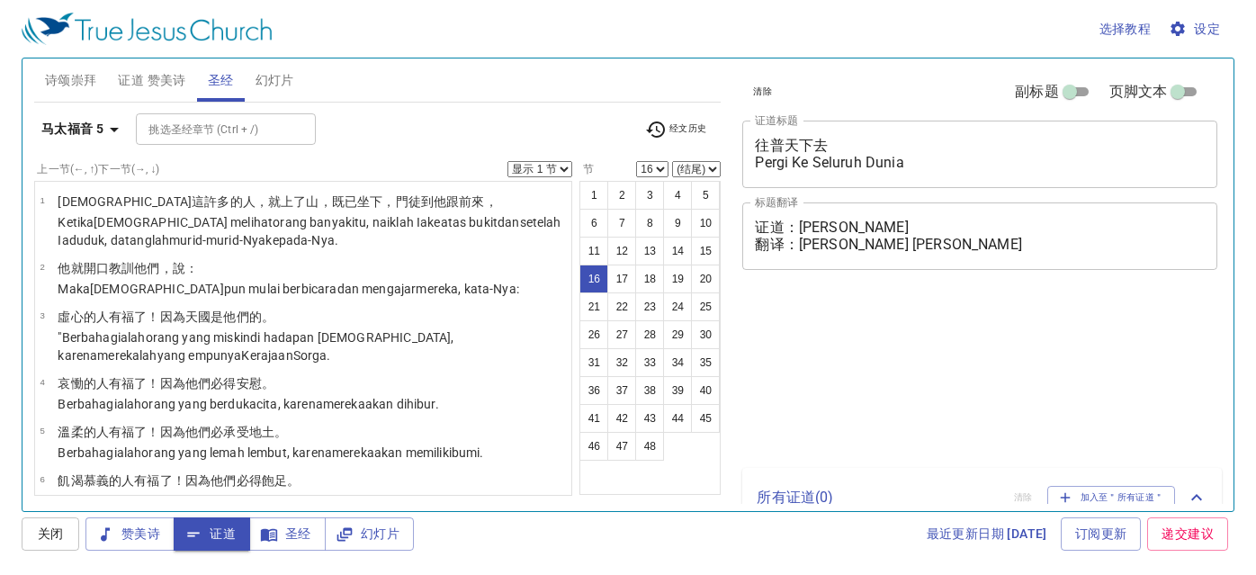
select select "16"
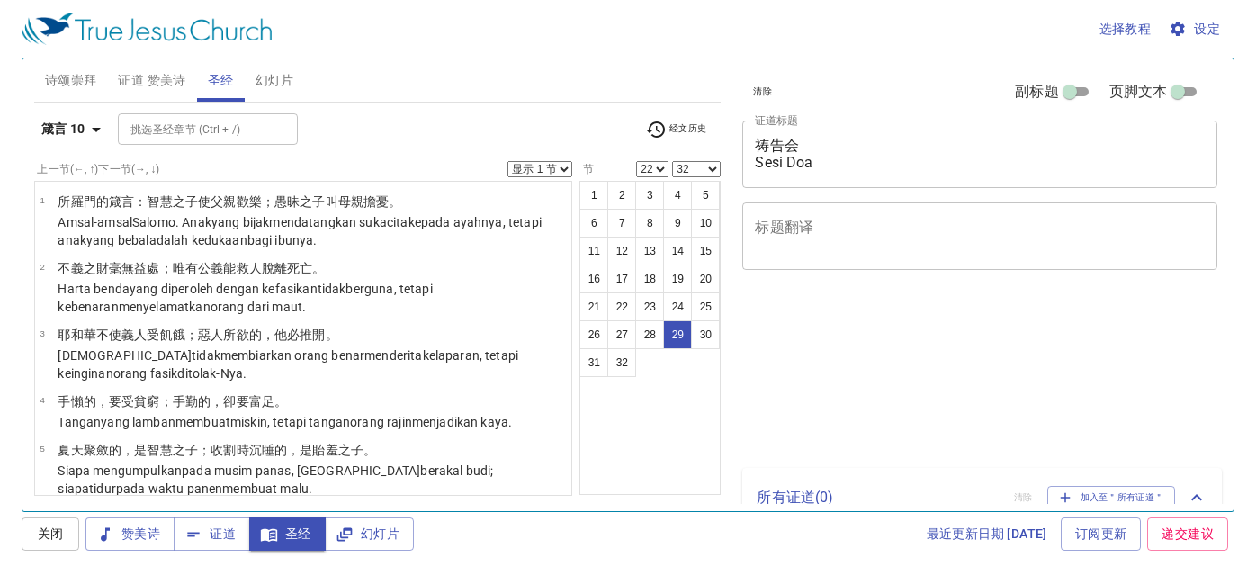
select select "22"
select select "32"
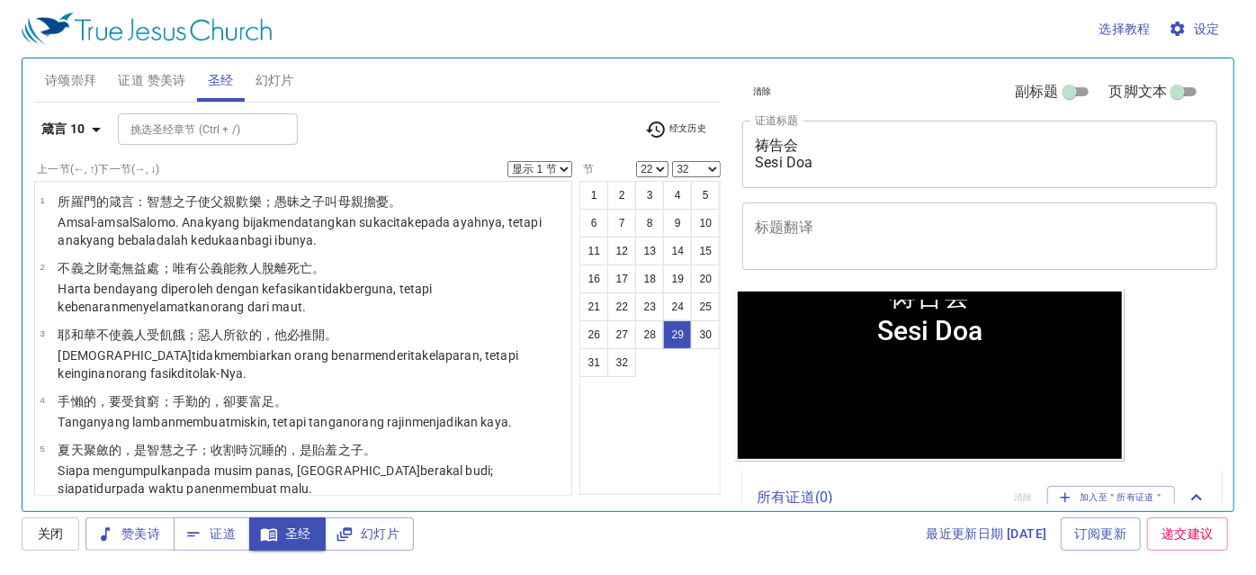
scroll to position [1655, 0]
